Goal: Communication & Community: Answer question/provide support

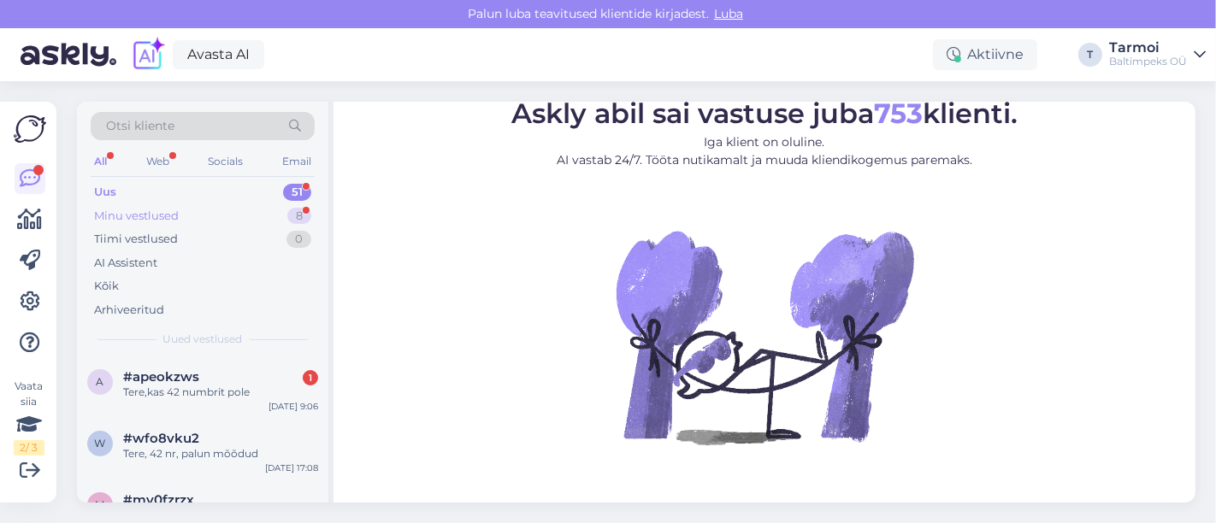
click at [175, 208] on div "Minu vestlused" at bounding box center [136, 216] width 85 height 17
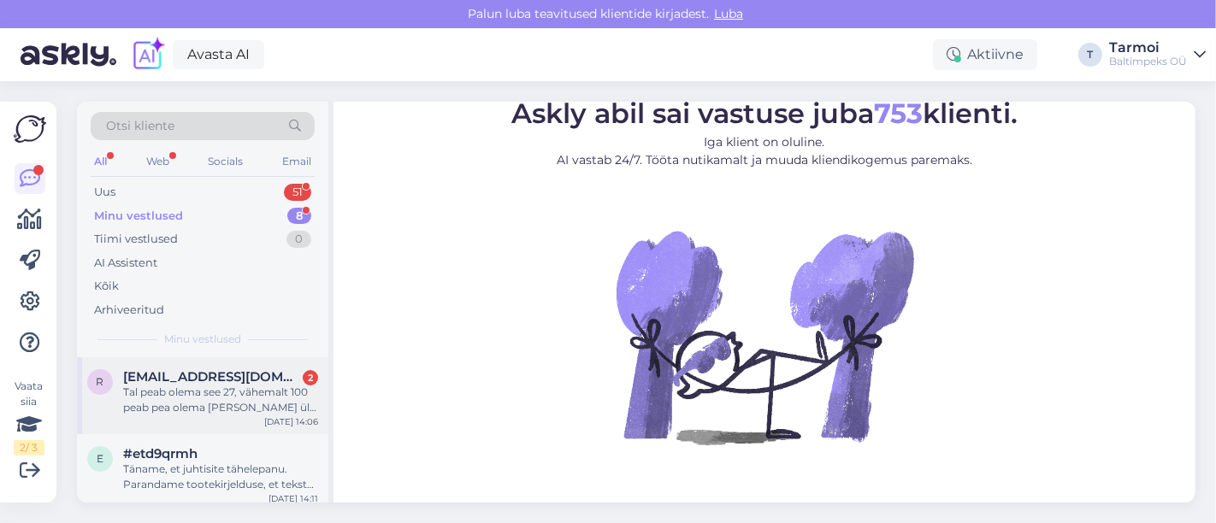
click at [189, 387] on div "Tal peab olema see 27, vähemalt 100 peab pea olema [PERSON_NAME] üle 270g kaal" at bounding box center [220, 400] width 195 height 31
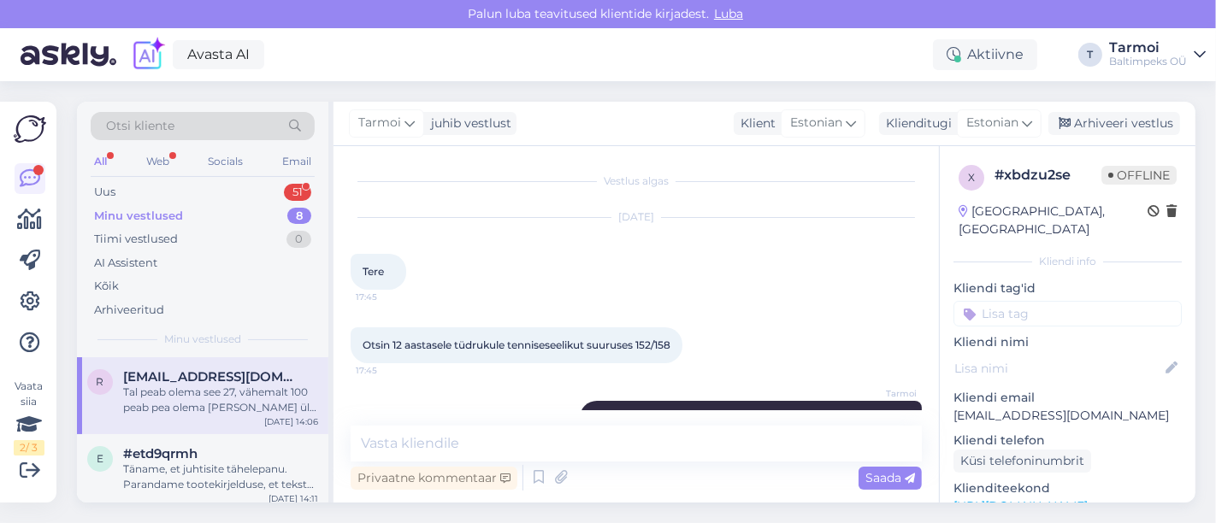
scroll to position [274, 0]
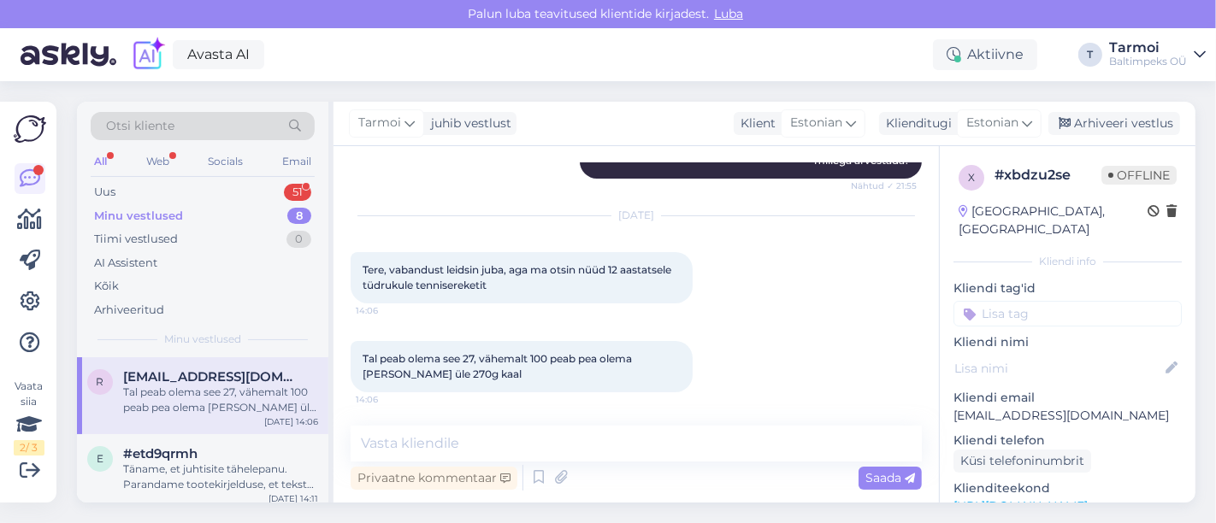
click at [599, 480] on div "Privaatne kommentaar Saada" at bounding box center [636, 478] width 571 height 32
click at [604, 455] on textarea at bounding box center [636, 444] width 571 height 36
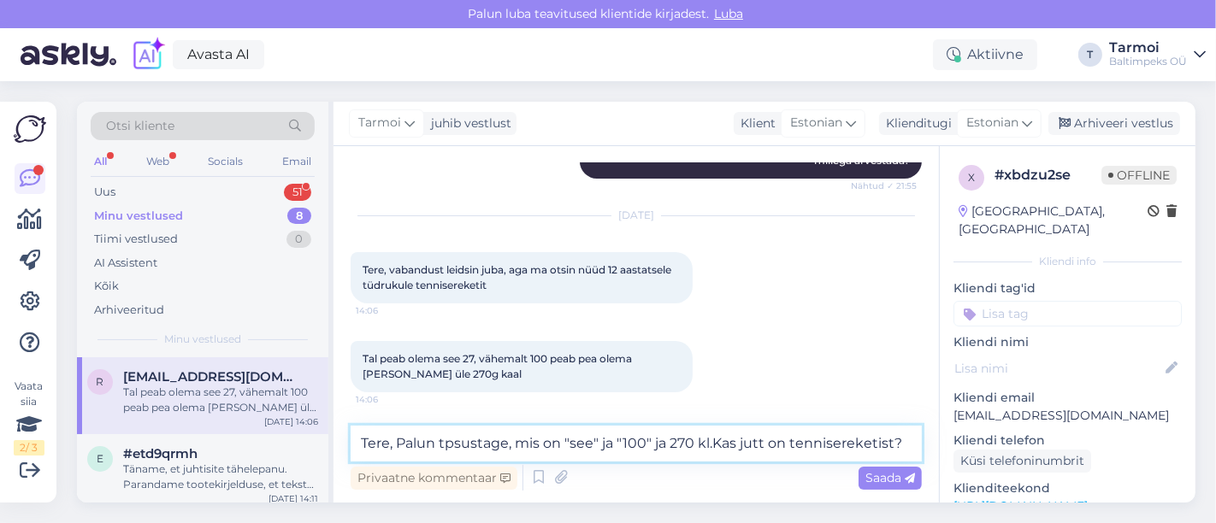
click at [452, 436] on textarea "Tere, Palun tpsustage, mis on "see" ja "100" ja 270 kl.Kas jutt on tennisereket…" at bounding box center [636, 444] width 571 height 36
click at [705, 443] on textarea "Tere, Palun täpsustage, mis on "see" ja "100" ja 270 kl.Kas jutt on tennisereke…" at bounding box center [636, 444] width 571 height 36
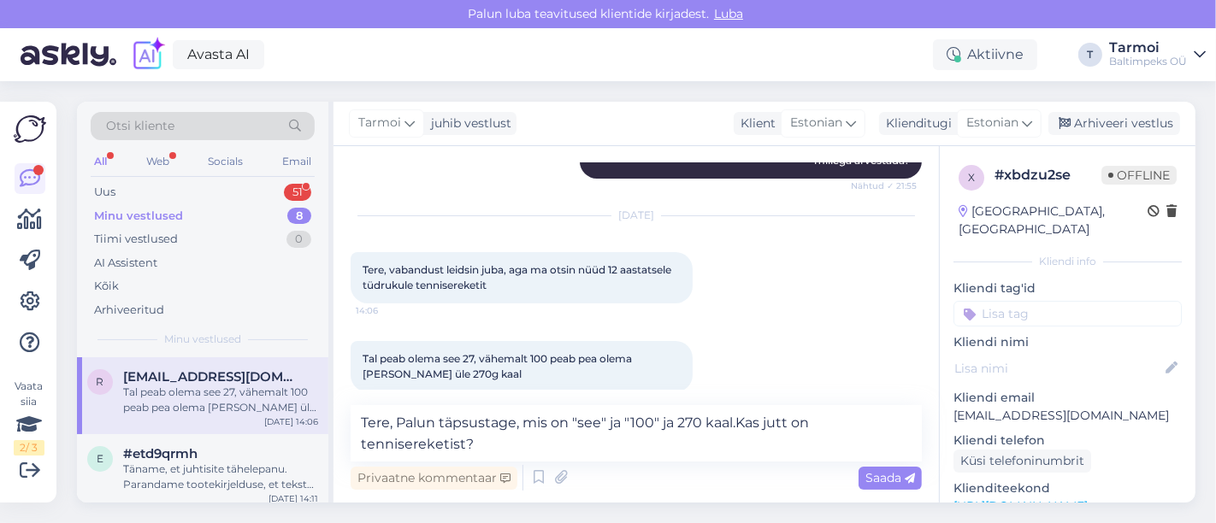
click at [578, 463] on div "Privaatne kommentaar Saada" at bounding box center [636, 478] width 571 height 32
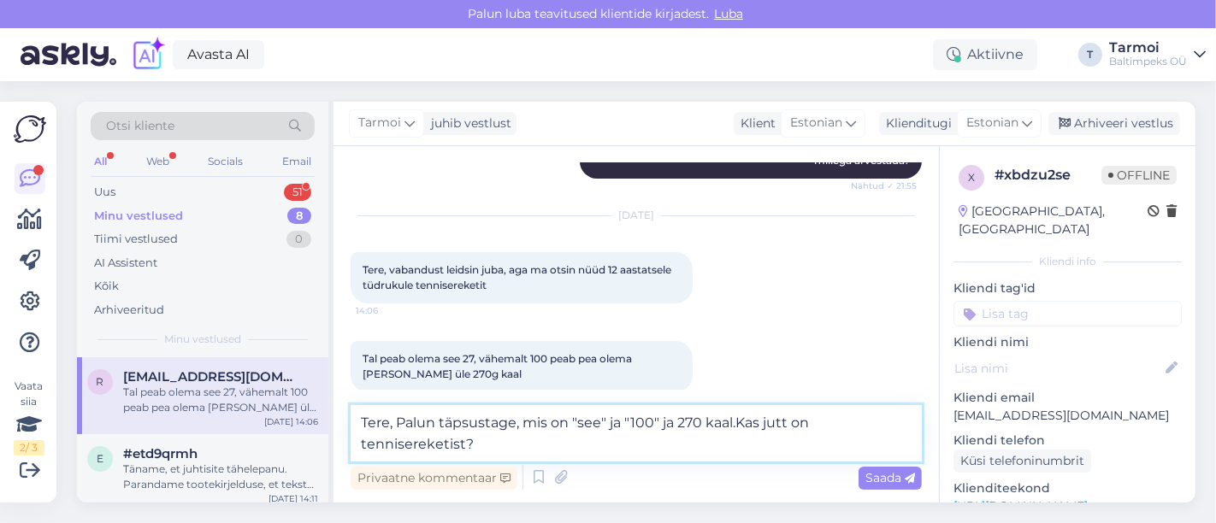
click at [545, 437] on textarea "Tere, Palun täpsustage, mis on "see" ja "100" ja 270 kaal.Kas jutt on tennisere…" at bounding box center [636, 433] width 571 height 56
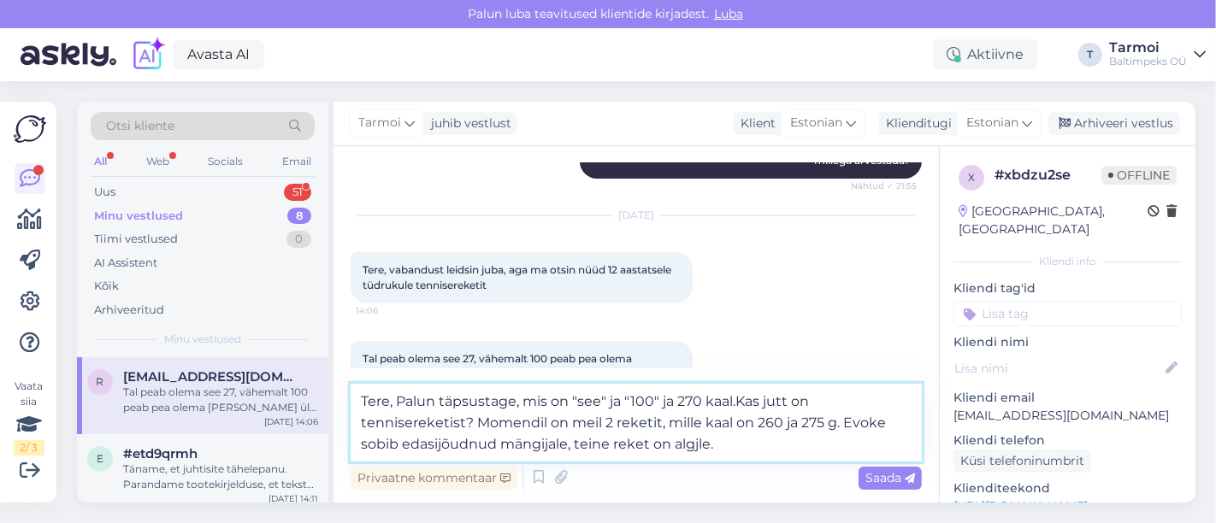
click at [688, 441] on textarea "Tere, Palun täpsustage, mis on "see" ja "100" ja 270 kaal.Kas jutt on tennisere…" at bounding box center [636, 423] width 571 height 78
click at [770, 443] on textarea "Tere, Palun täpsustage, mis on "see" ja "100" ja 270 kaal.Kas jutt on tennisere…" at bounding box center [636, 423] width 571 height 78
type textarea "Tere, Palun täpsustage, mis on "see" ja "100" ja 270 kaal.Kas jutt on tennisere…"
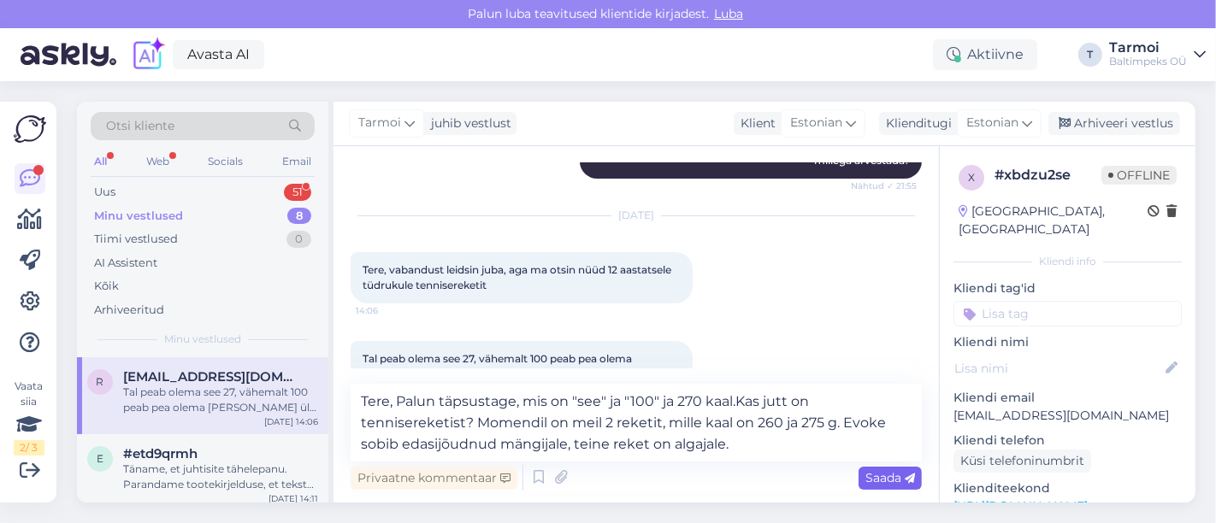
click at [877, 474] on span "Saada" at bounding box center [890, 477] width 50 height 15
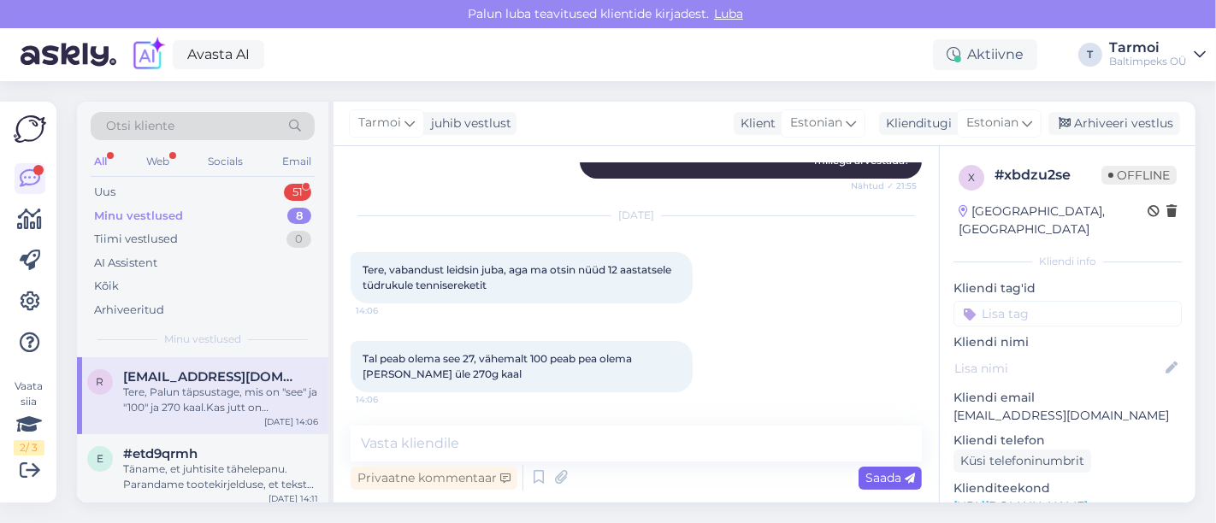
scroll to position [393, 0]
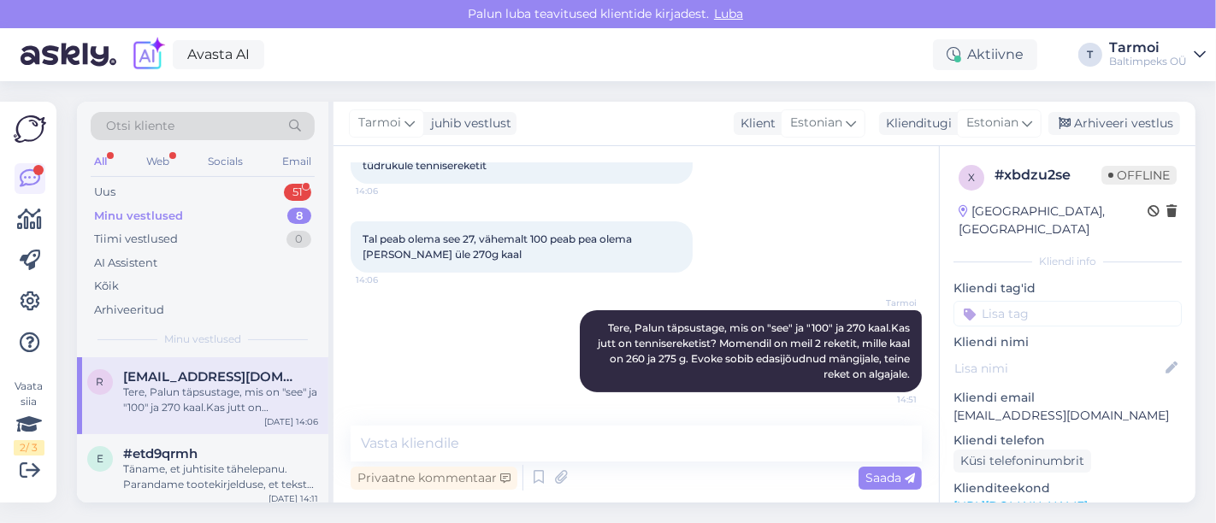
click at [571, 472] on div "Privaatne kommentaar Saada" at bounding box center [636, 478] width 571 height 32
